Goal: Navigation & Orientation: Find specific page/section

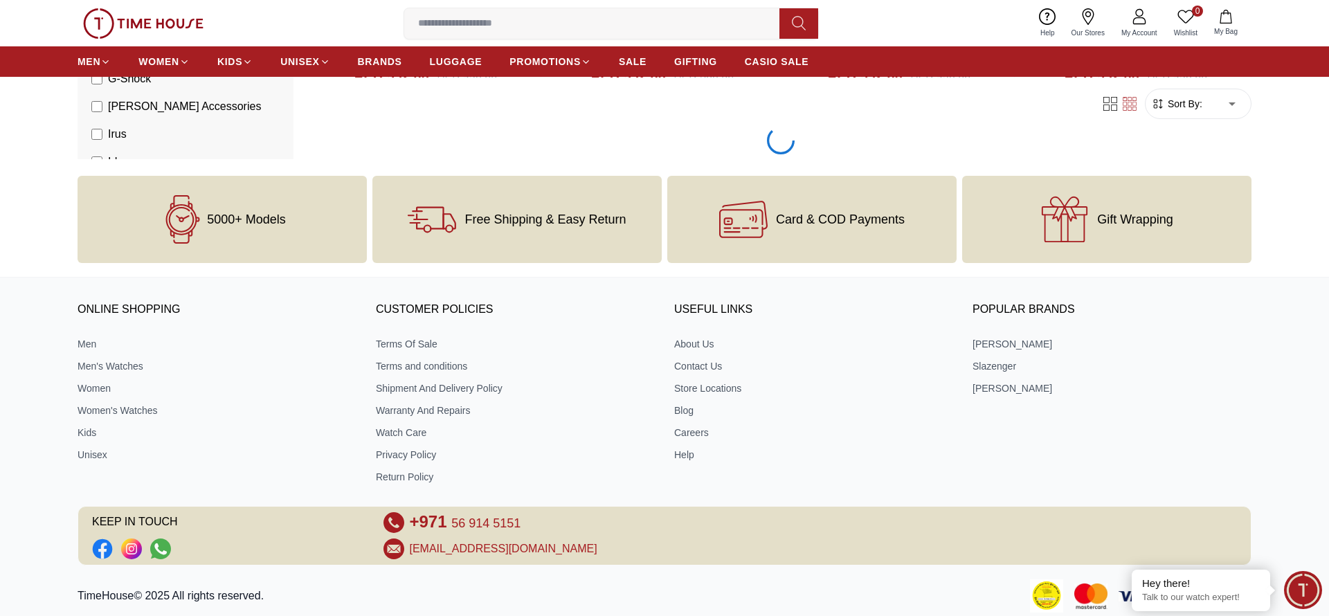
scroll to position [2318, 0]
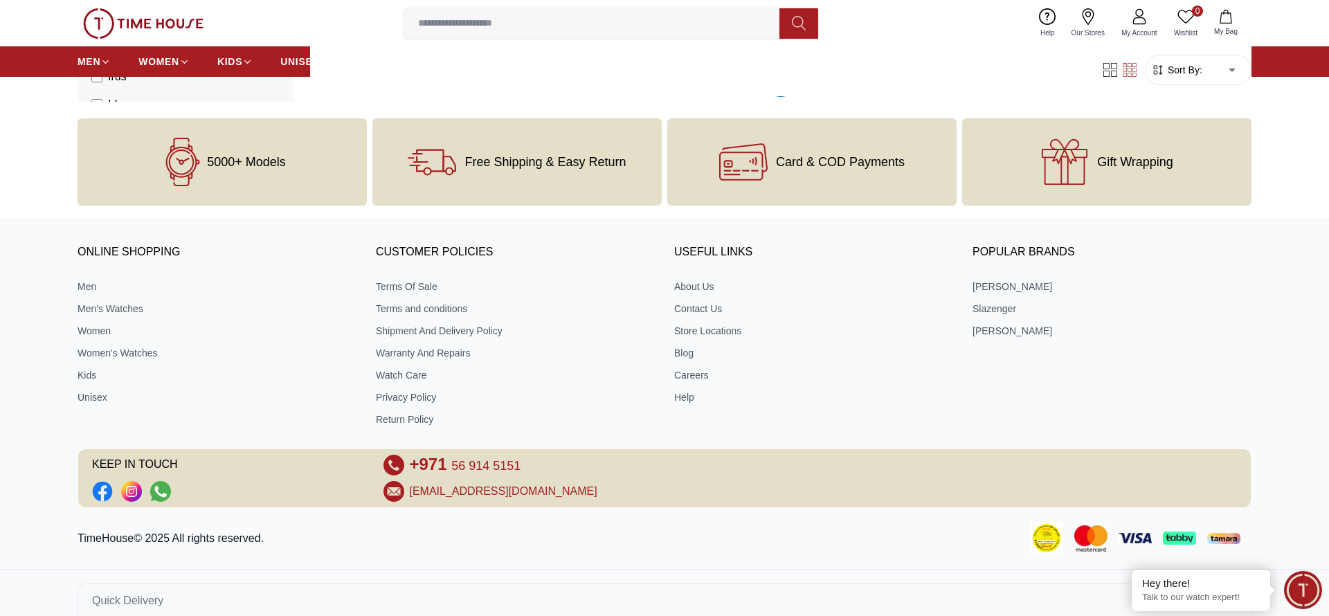
scroll to position [4465, 0]
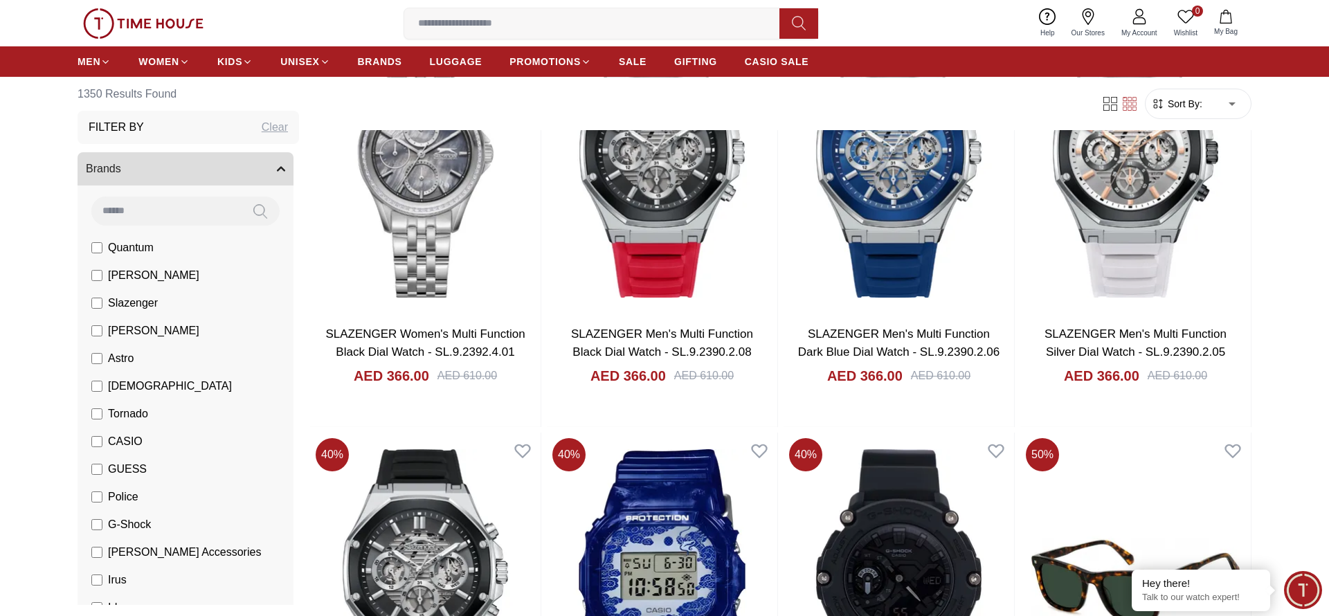
scroll to position [8760, 0]
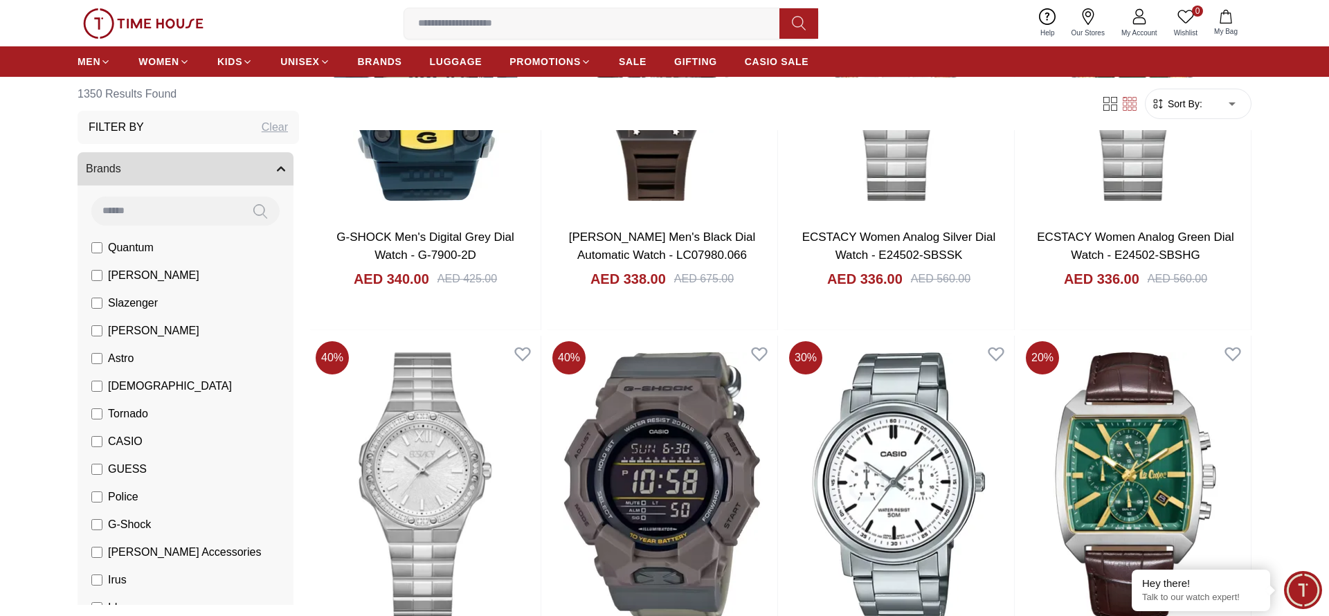
scroll to position [13054, 0]
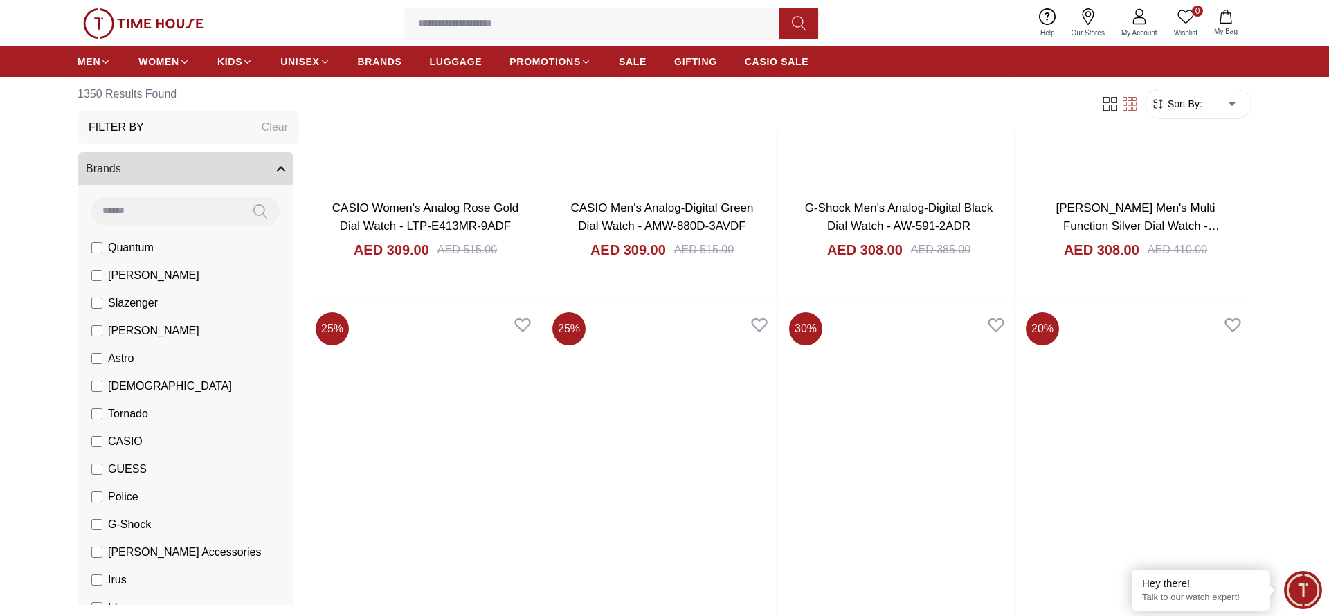
scroll to position [17348, 0]
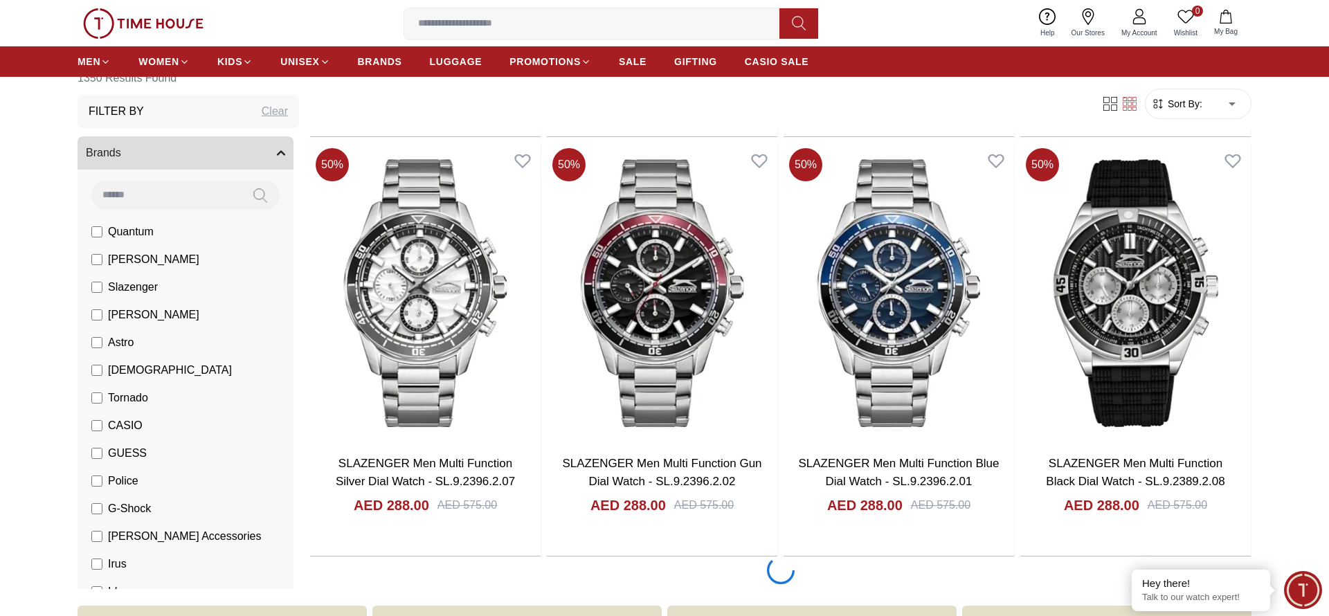
scroll to position [21642, 0]
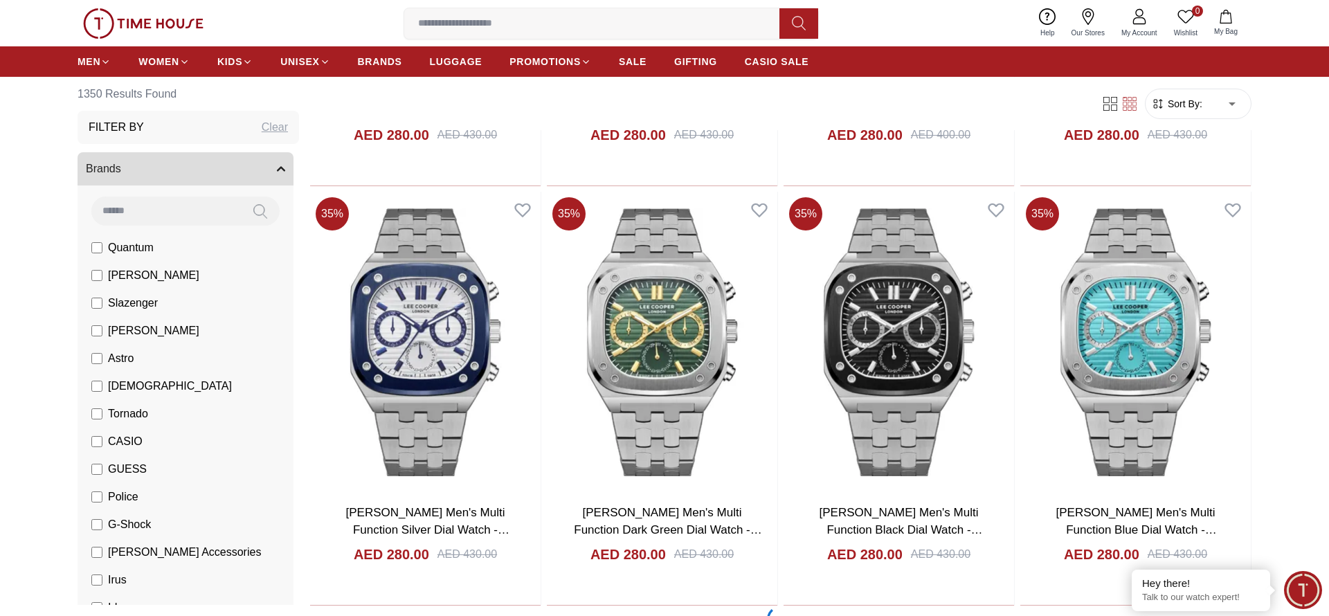
scroll to position [25937, 0]
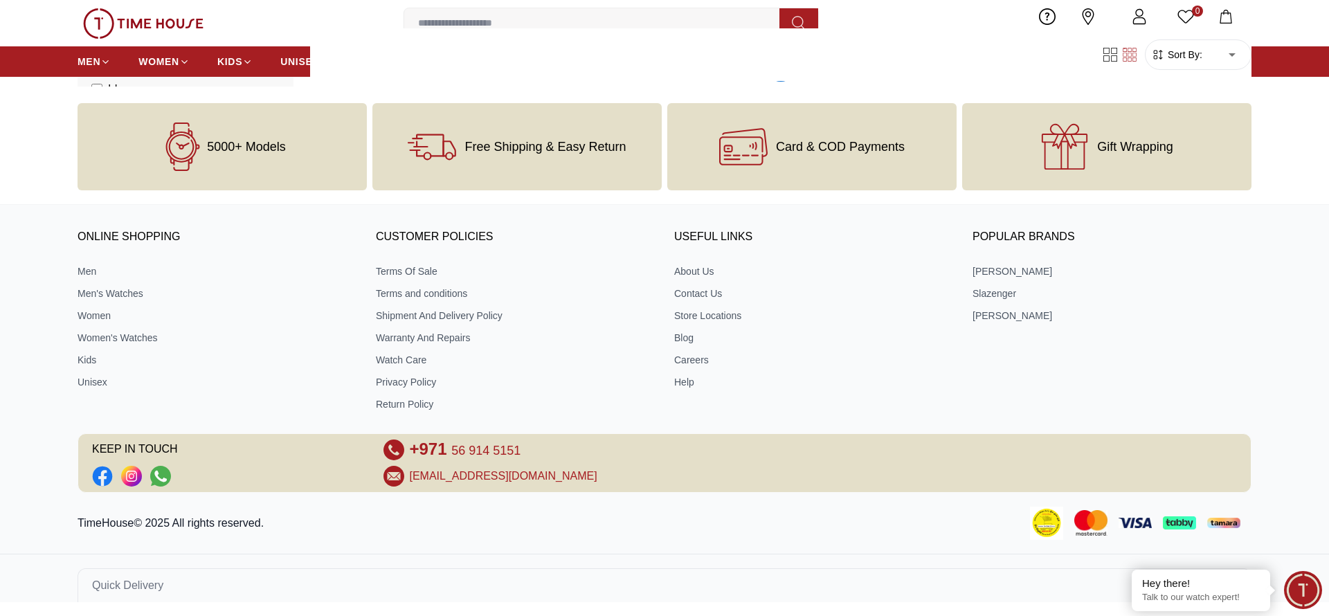
scroll to position [30232, 0]
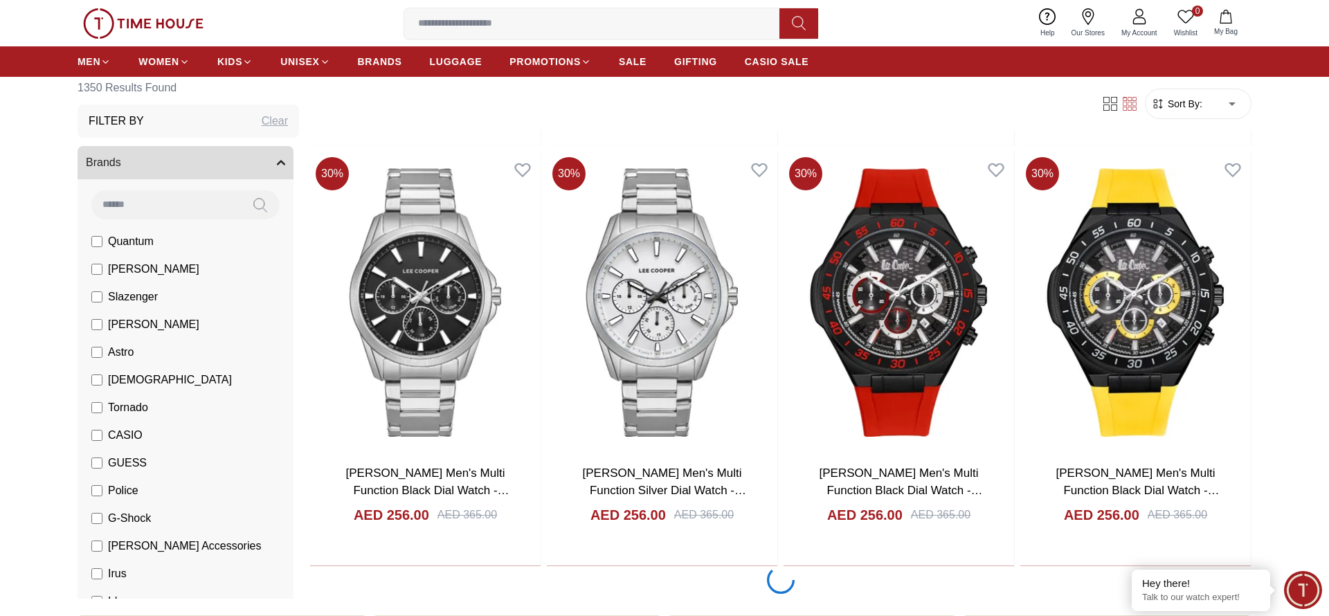
scroll to position [34526, 0]
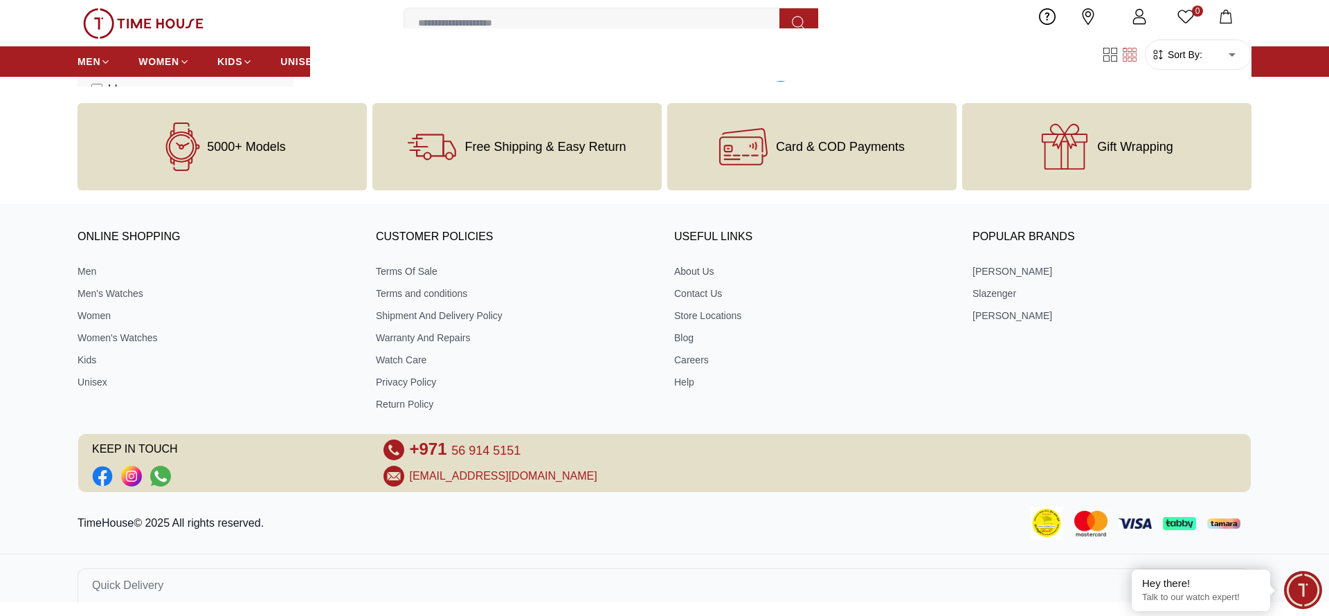
scroll to position [38821, 0]
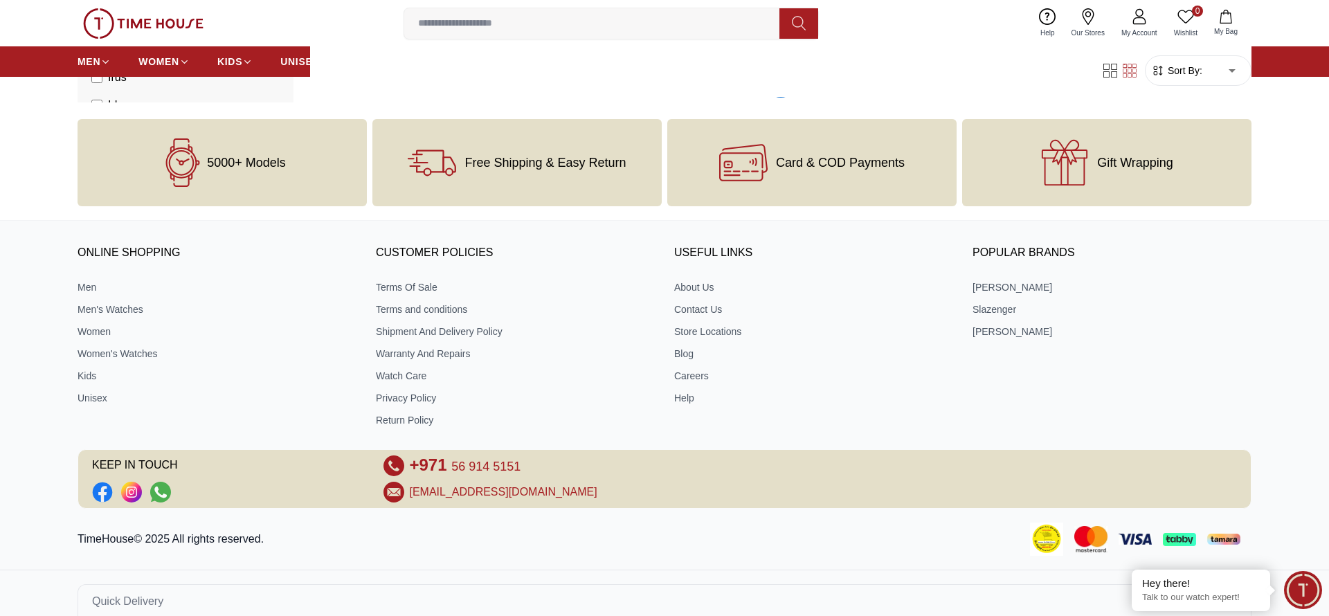
scroll to position [43115, 0]
